Goal: Contribute content: Add original content to the website for others to see

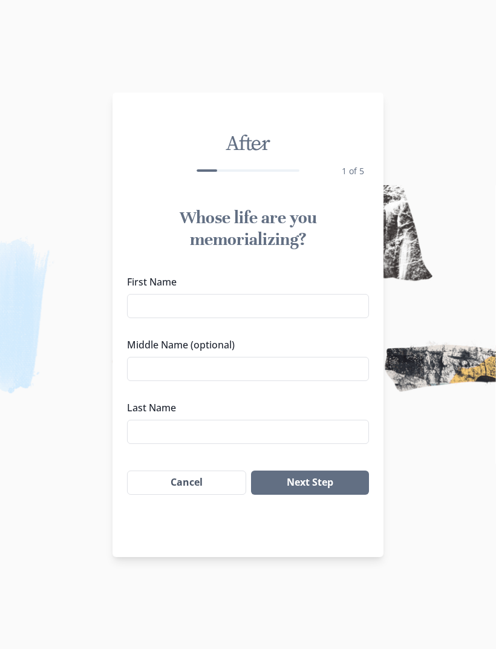
click at [316, 304] on input "First Name" at bounding box center [248, 306] width 242 height 24
type input "[PERSON_NAME]"
click at [275, 376] on input "Middle Name (optional)" at bounding box center [248, 369] width 242 height 24
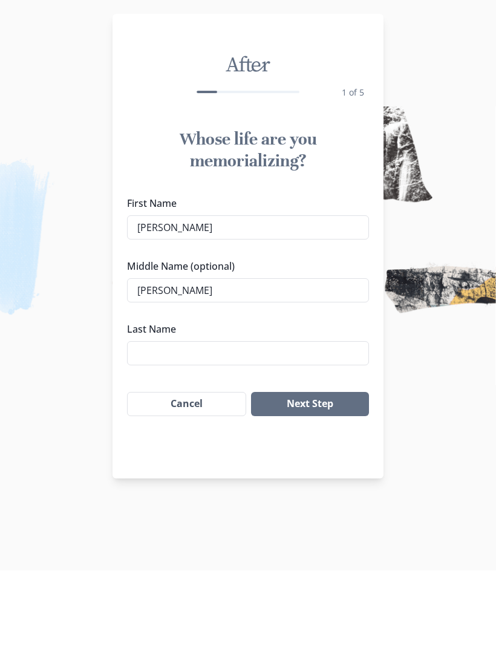
type input "[PERSON_NAME]"
click at [298, 420] on input "Last Name" at bounding box center [248, 432] width 242 height 24
type input "McCarnan"
click at [337, 471] on button "Next Step" at bounding box center [310, 483] width 118 height 24
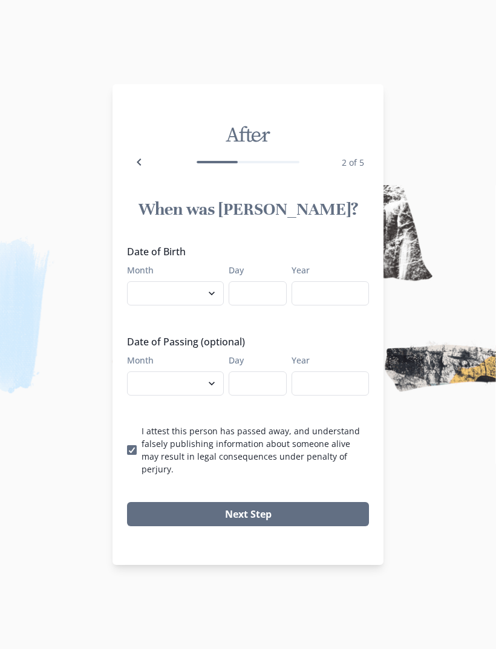
click at [207, 300] on select "January February March April May June July August September October November De…" at bounding box center [175, 293] width 97 height 24
select select "12"
click at [272, 296] on input "Day" at bounding box center [258, 293] width 58 height 24
type input "20"
click at [344, 299] on input "Year" at bounding box center [330, 293] width 77 height 24
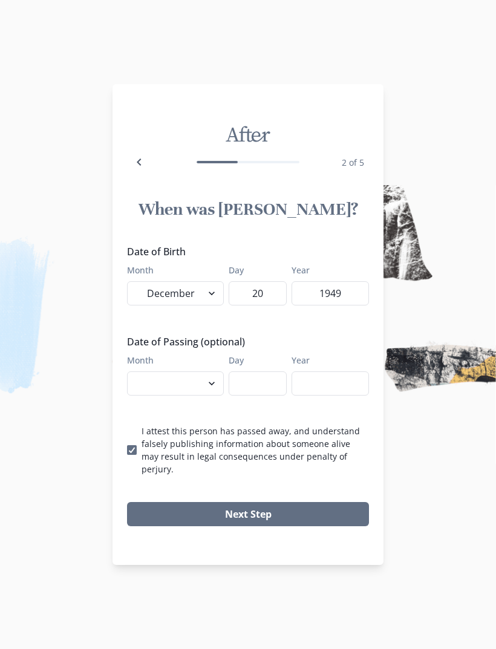
type input "1949"
click at [188, 396] on select "January February March April May June July August September October November De…" at bounding box center [175, 383] width 97 height 24
select select "9"
click at [275, 387] on input "Day" at bounding box center [258, 383] width 58 height 24
type input "20"
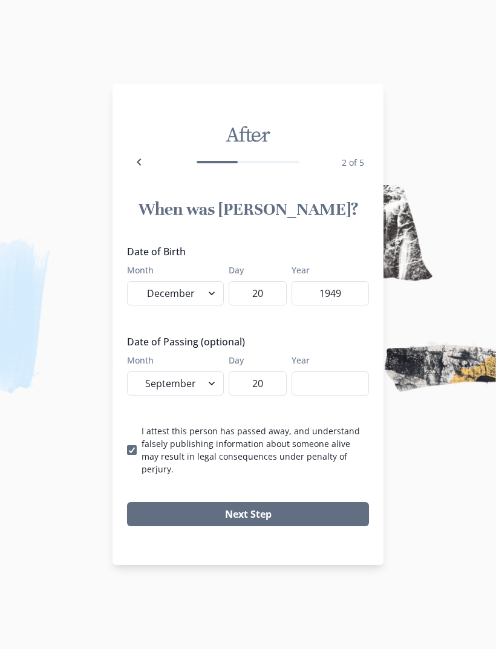
click at [347, 390] on input "Year" at bounding box center [330, 383] width 77 height 24
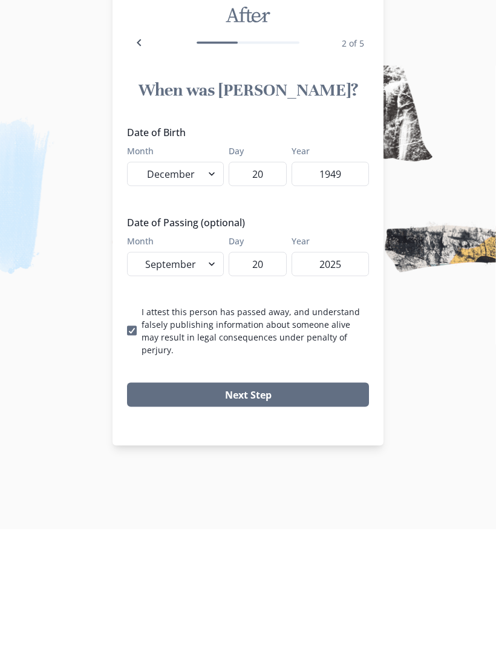
type input "2025"
click at [337, 502] on button "Next Step" at bounding box center [248, 514] width 242 height 24
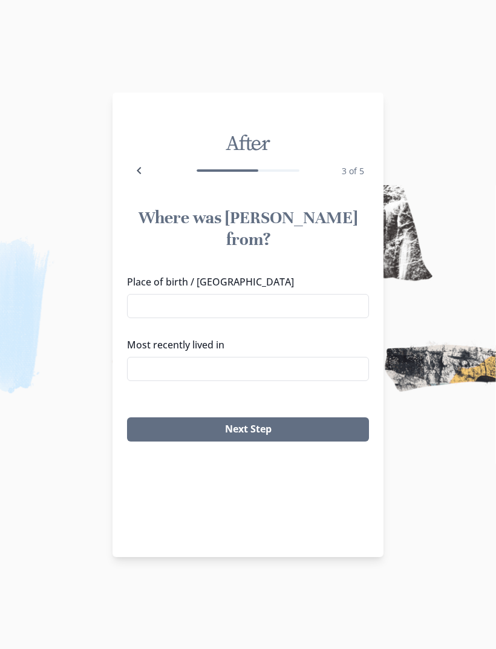
click at [348, 294] on input "Place of birth / [GEOGRAPHIC_DATA]" at bounding box center [248, 306] width 242 height 24
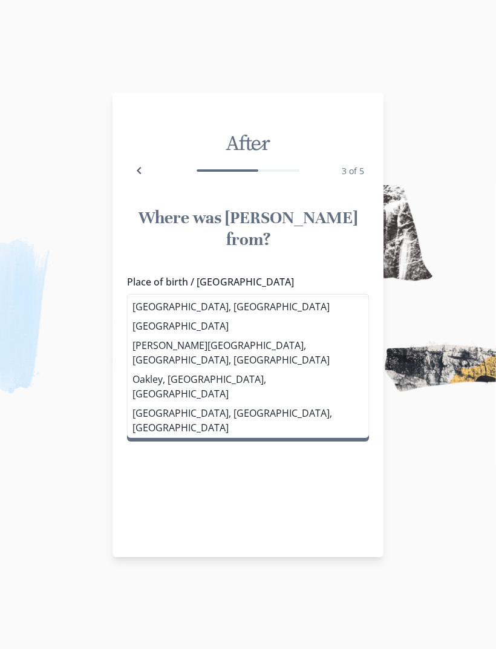
click at [203, 310] on li "[GEOGRAPHIC_DATA], [GEOGRAPHIC_DATA]" at bounding box center [248, 306] width 241 height 19
type input "[GEOGRAPHIC_DATA], [GEOGRAPHIC_DATA]"
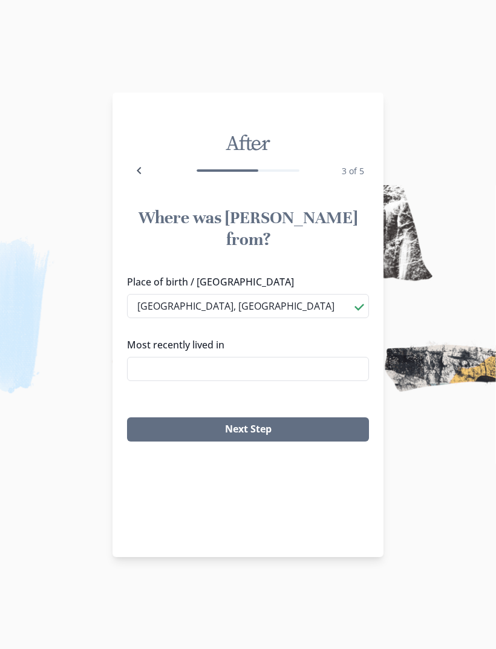
click at [330, 357] on input "Most recently lived in" at bounding box center [248, 369] width 242 height 24
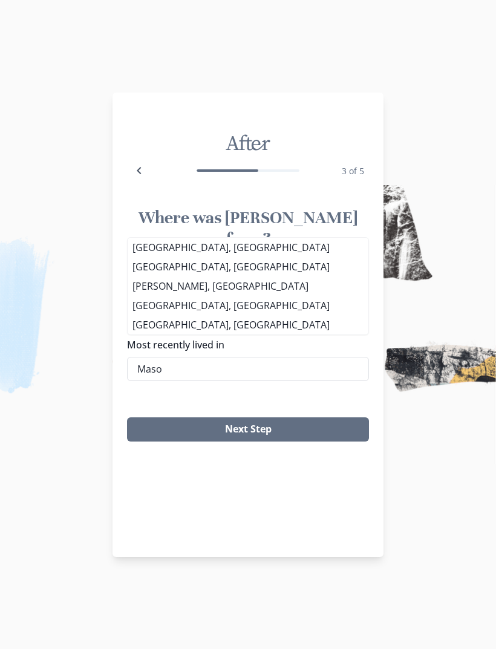
click at [187, 246] on li "[GEOGRAPHIC_DATA], [GEOGRAPHIC_DATA]" at bounding box center [248, 247] width 241 height 19
type input "[GEOGRAPHIC_DATA], [GEOGRAPHIC_DATA]"
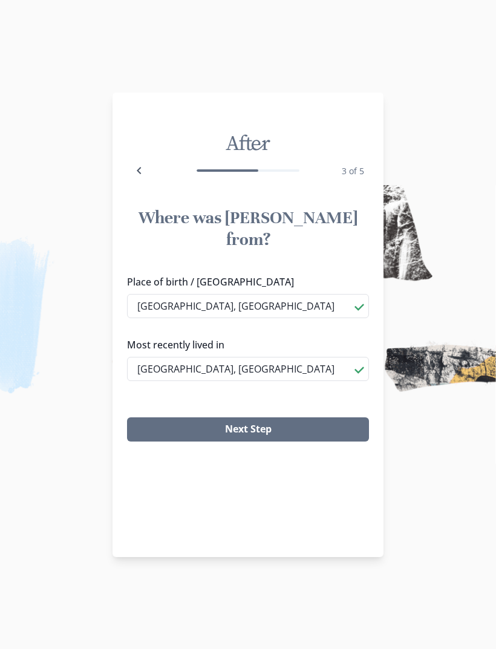
click at [339, 417] on button "Next Step" at bounding box center [248, 429] width 242 height 24
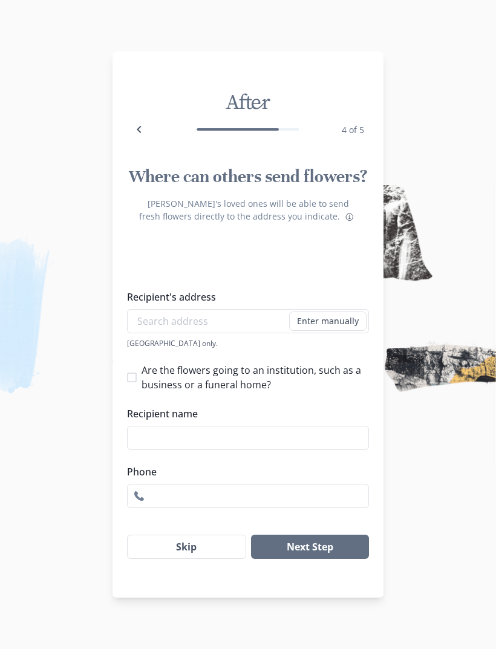
click at [134, 382] on span at bounding box center [132, 378] width 10 height 10
click at [127, 378] on input "Are the flowers going to an institution, such as a business or a funeral home?" at bounding box center [126, 377] width 1 height 1
checkbox input "true"
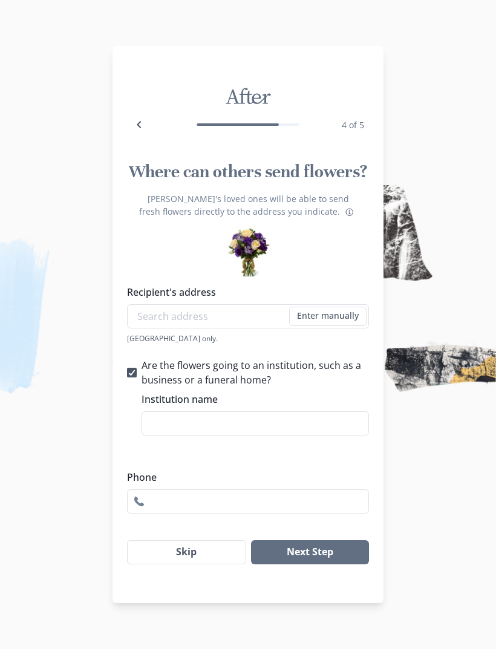
click at [186, 327] on input "Recipient's address" at bounding box center [248, 316] width 242 height 24
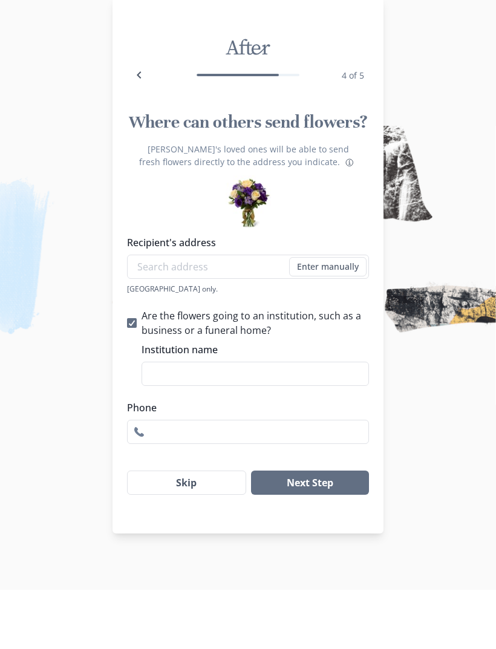
click at [283, 421] on input "Institution name" at bounding box center [255, 433] width 227 height 24
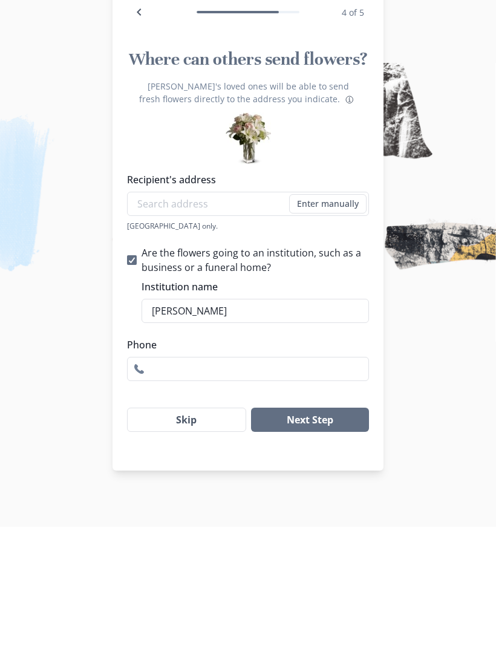
type input "[PERSON_NAME]"
click at [304, 479] on input "Phone" at bounding box center [248, 491] width 242 height 24
click at [212, 530] on button "Skip" at bounding box center [186, 542] width 119 height 24
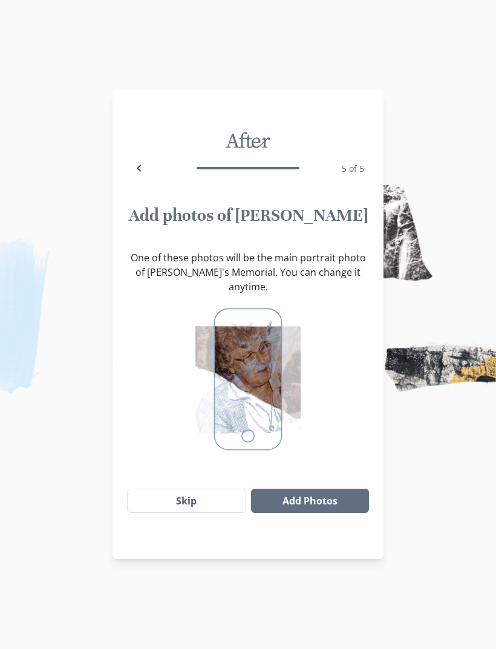
click at [217, 489] on button "Skip" at bounding box center [186, 501] width 119 height 24
